Goal: Information Seeking & Learning: Learn about a topic

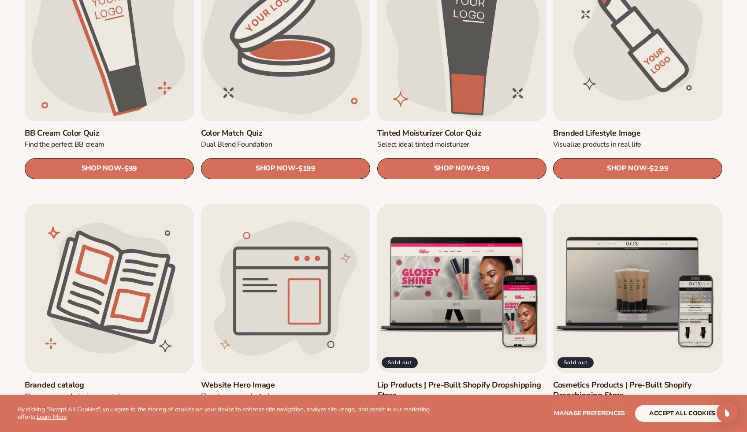
scroll to position [1050, 0]
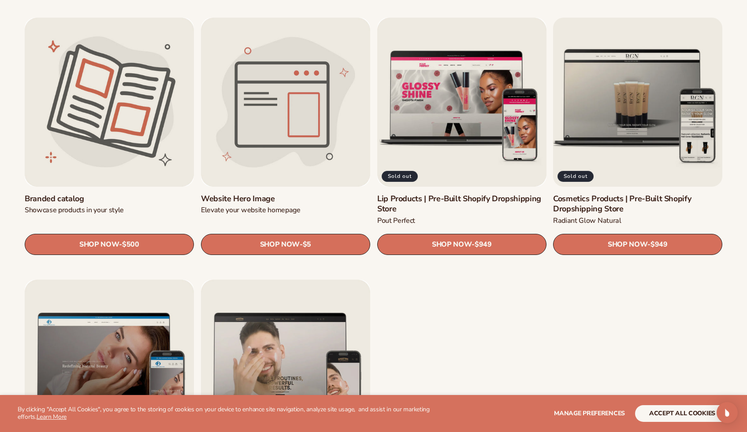
click at [614, 194] on link "Cosmetics Products | Pre-Built Shopify Dropshipping Store" at bounding box center [637, 204] width 169 height 21
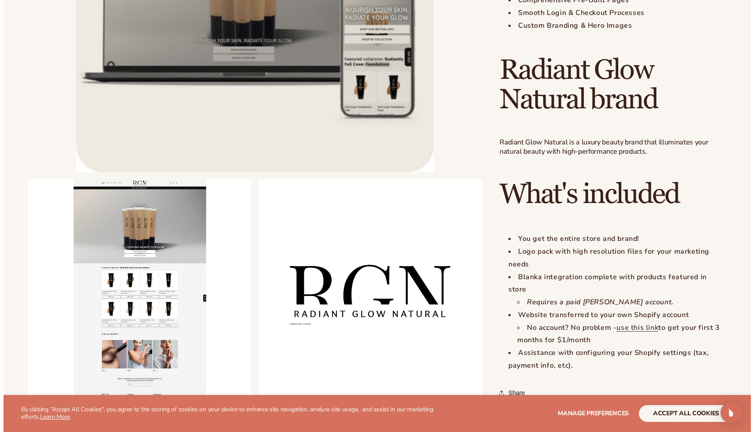
scroll to position [826, 0]
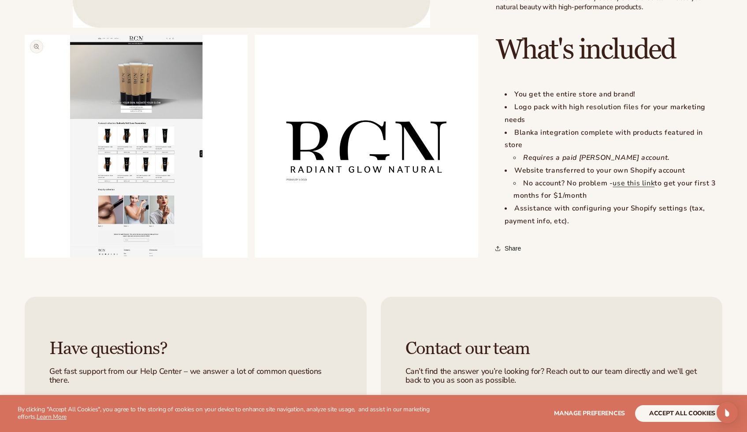
click at [25, 258] on button "Open media 2 in modal" at bounding box center [25, 258] width 0 height 0
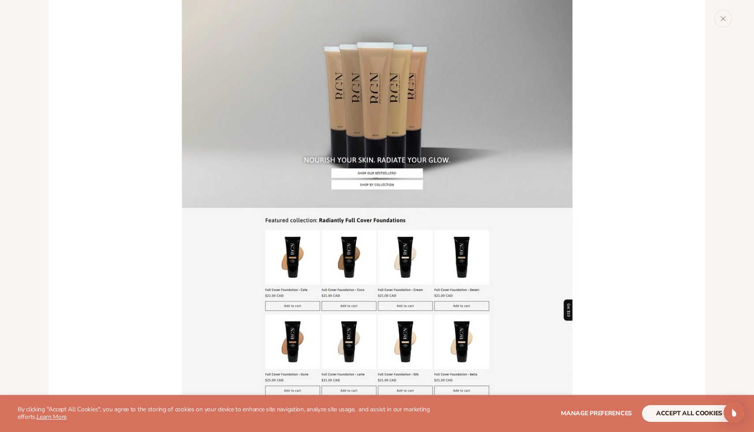
scroll to position [598, 0]
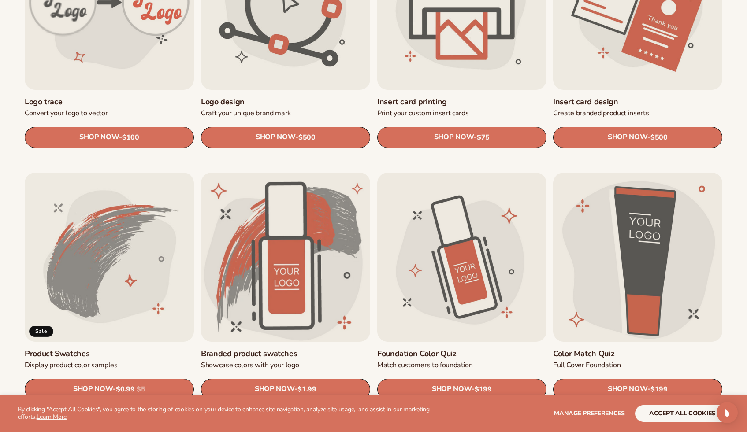
scroll to position [393, 0]
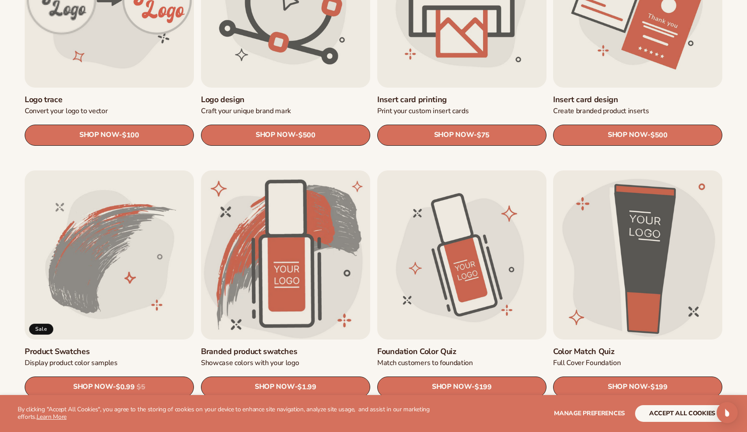
click at [149, 95] on link "Logo trace" at bounding box center [109, 100] width 169 height 10
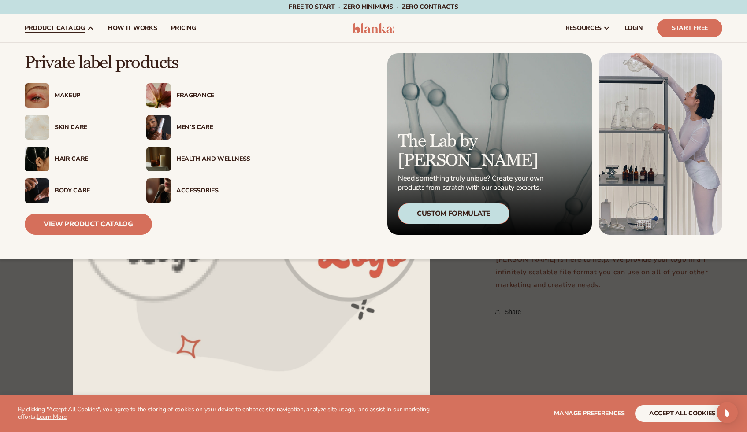
click at [54, 95] on div "Makeup" at bounding box center [88, 95] width 79 height 7
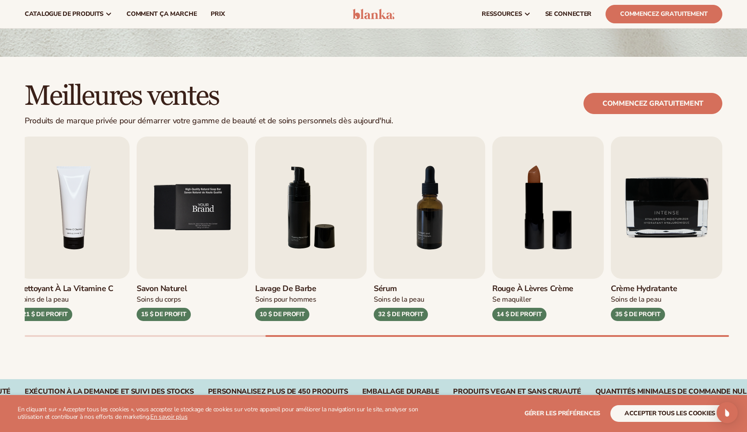
scroll to position [179, 0]
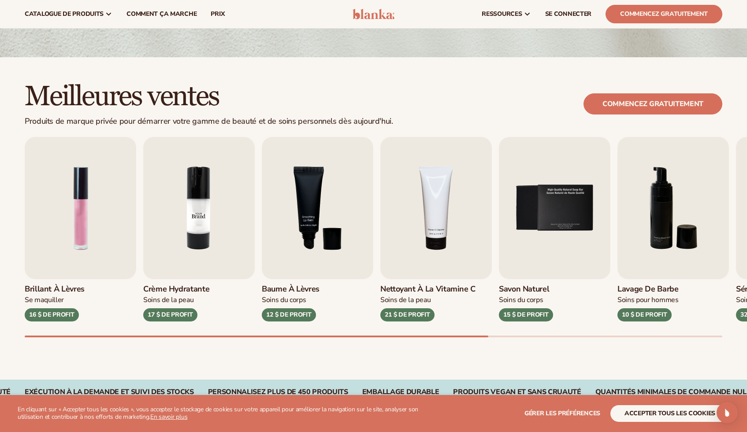
click at [196, 209] on img "2 / 9" at bounding box center [199, 208] width 112 height 142
click at [181, 315] on font "17 $ DE PROFIT" at bounding box center [170, 315] width 45 height 8
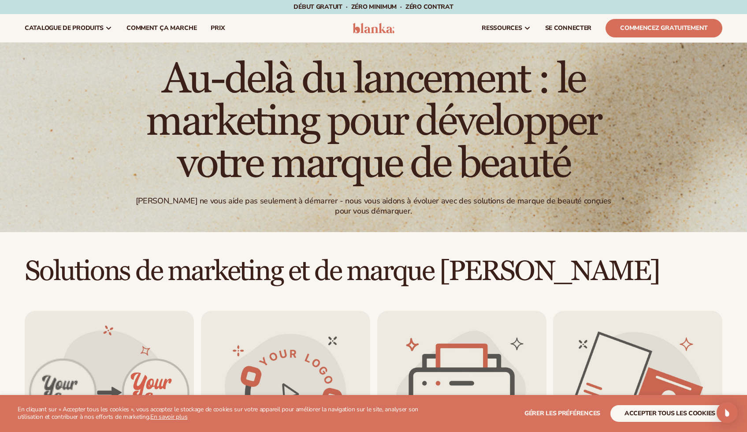
click at [325, 8] on font "Début gratuit" at bounding box center [318, 7] width 48 height 8
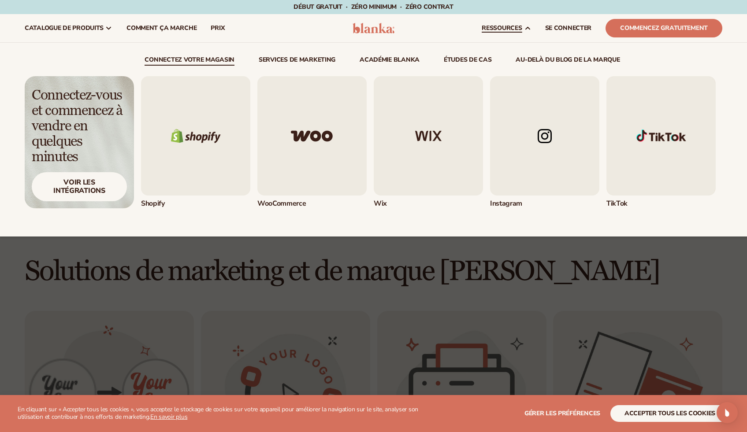
click at [208, 141] on img "1 / 5" at bounding box center [195, 135] width 109 height 119
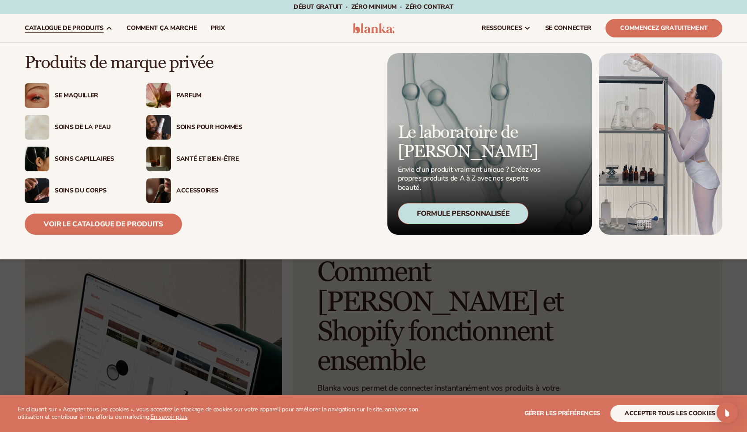
click at [75, 30] on font "catalogue de produits" at bounding box center [64, 28] width 79 height 8
click at [156, 96] on img at bounding box center [158, 95] width 25 height 25
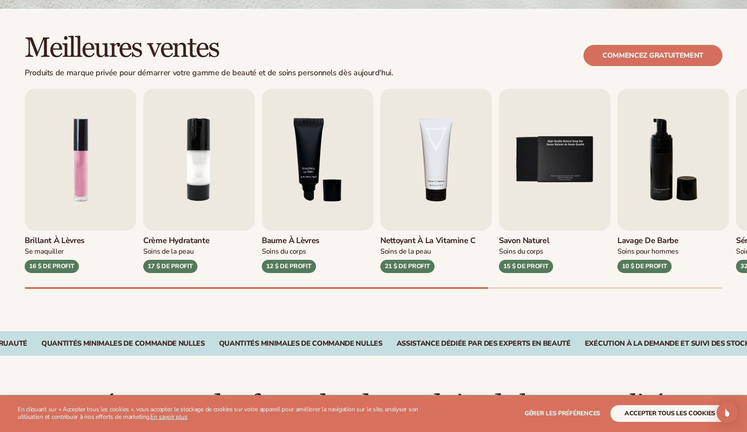
scroll to position [230, 0]
